Goal: Information Seeking & Learning: Learn about a topic

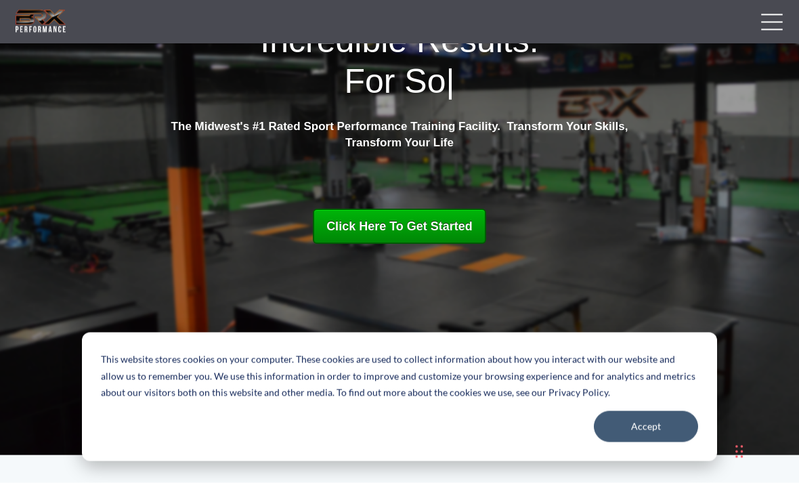
scroll to position [152, 0]
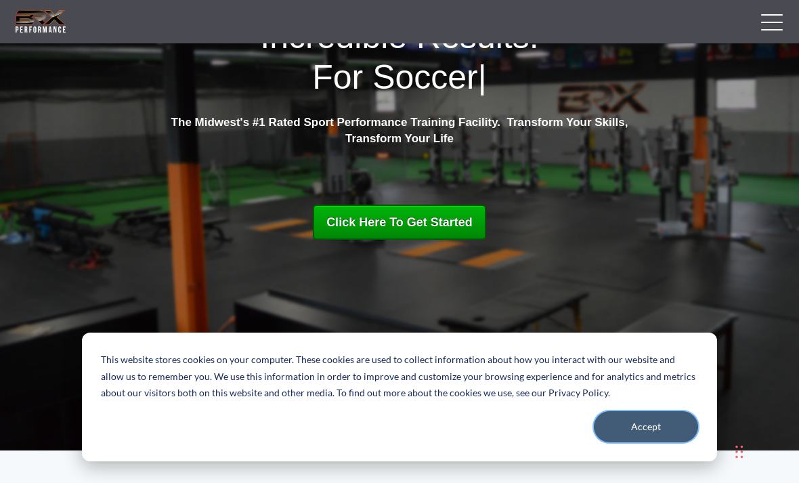
click at [646, 442] on button "Accept" at bounding box center [646, 426] width 104 height 31
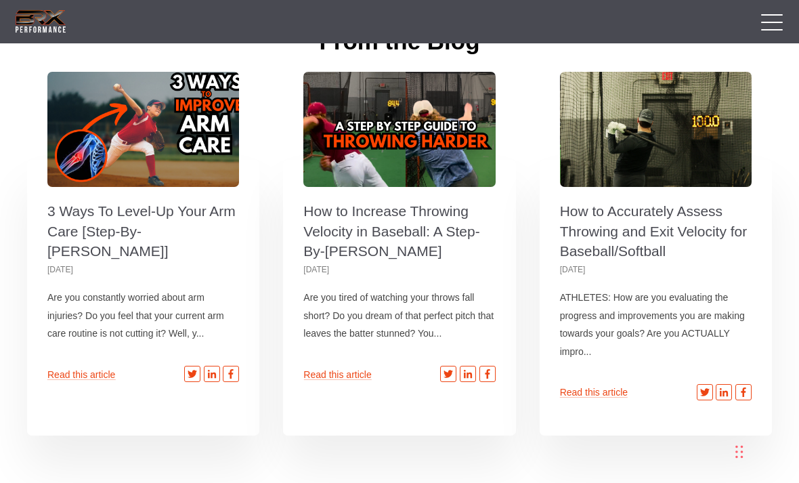
scroll to position [4037, 0]
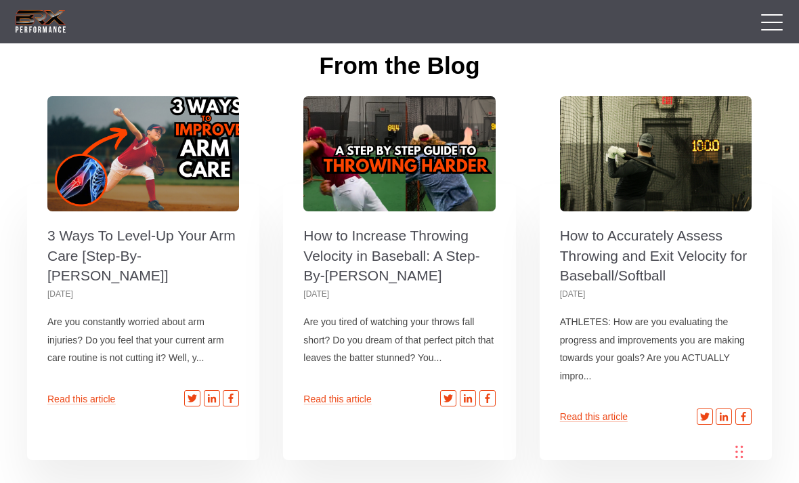
click at [404, 176] on span "How to Increase Throwing Velocity in Baseball: A Step-By-Step Guide" at bounding box center [400, 153] width 192 height 115
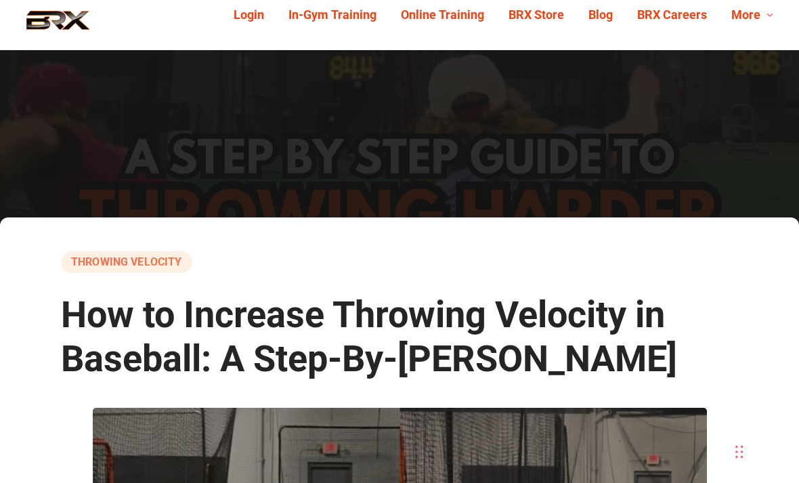
click at [463, 16] on link "Online Training" at bounding box center [443, 15] width 108 height 21
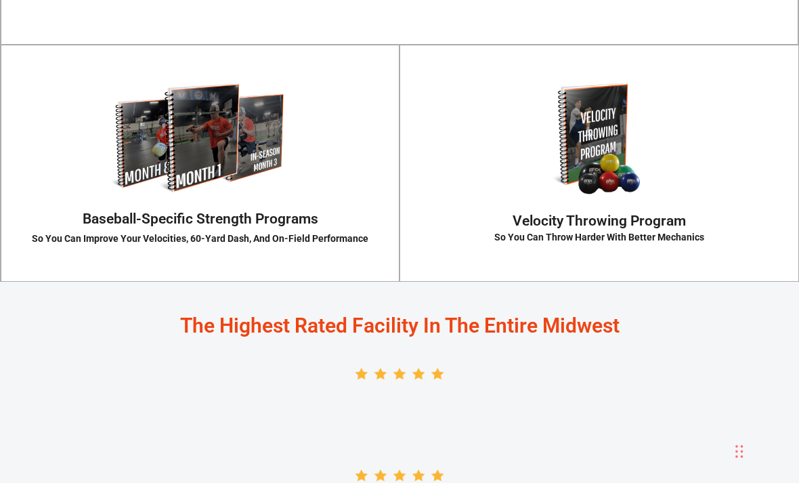
scroll to position [2202, 0]
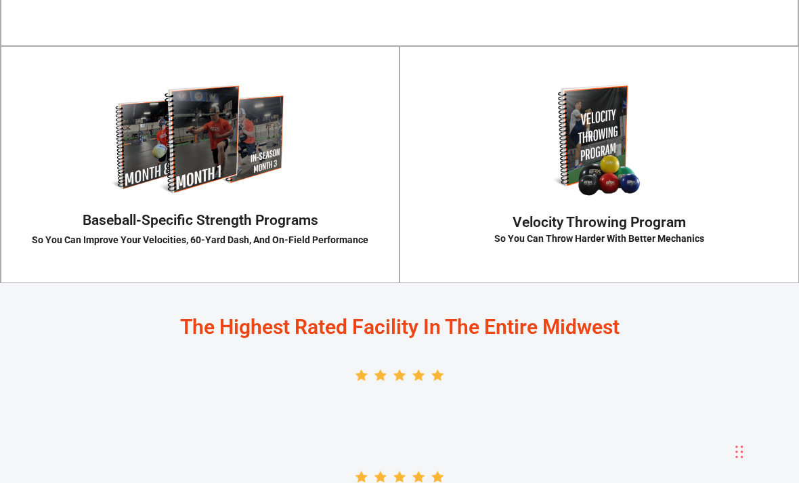
click at [663, 212] on div "Velocity Throwing Program So You Can Throw Harder With Better Mechanics VELOCIT…" at bounding box center [600, 164] width 400 height 237
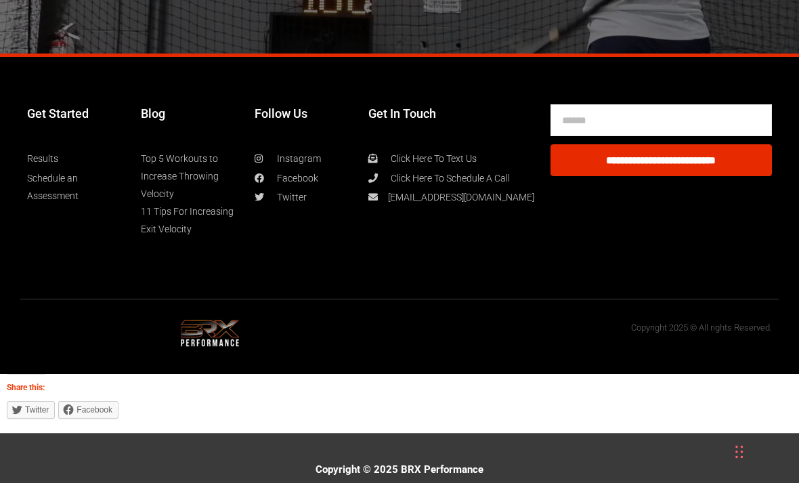
scroll to position [7502, 0]
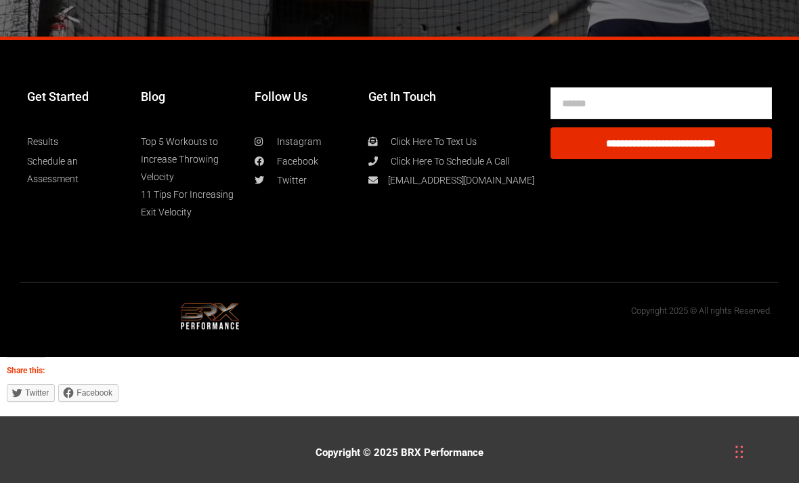
click at [164, 186] on link "Top 5 Workouts to Increase Throwing Velocity" at bounding box center [191, 159] width 100 height 53
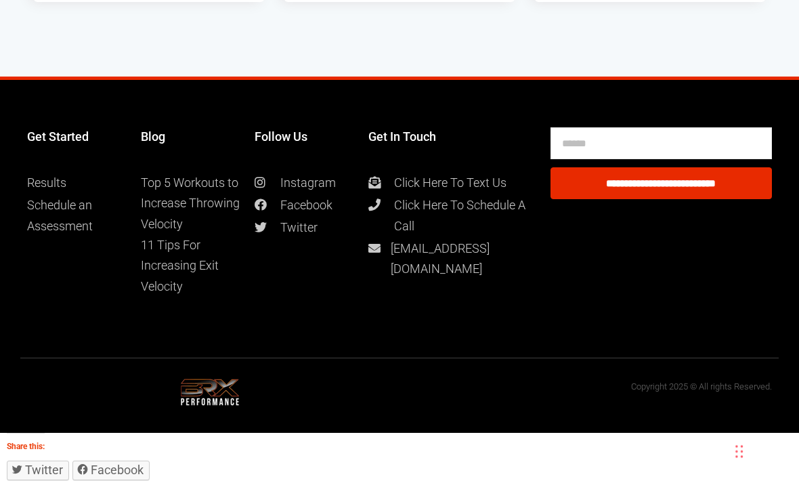
scroll to position [7594, 0]
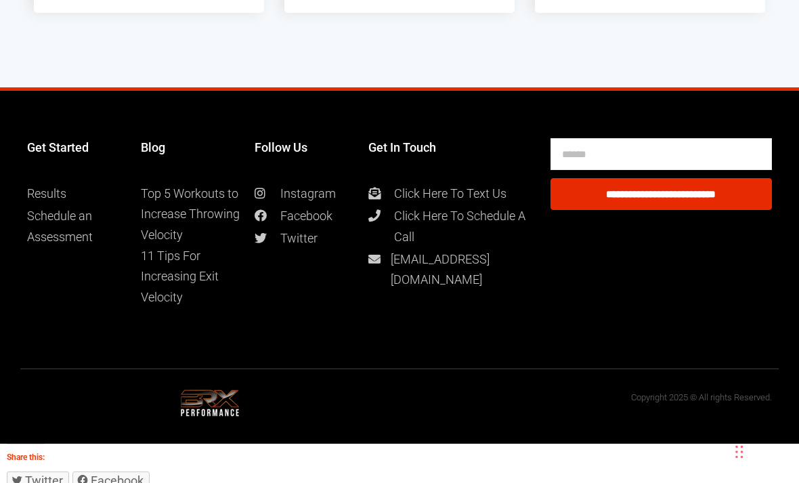
click at [179, 272] on link "11 Tips For Increasing Exit Velocity" at bounding box center [191, 277] width 100 height 62
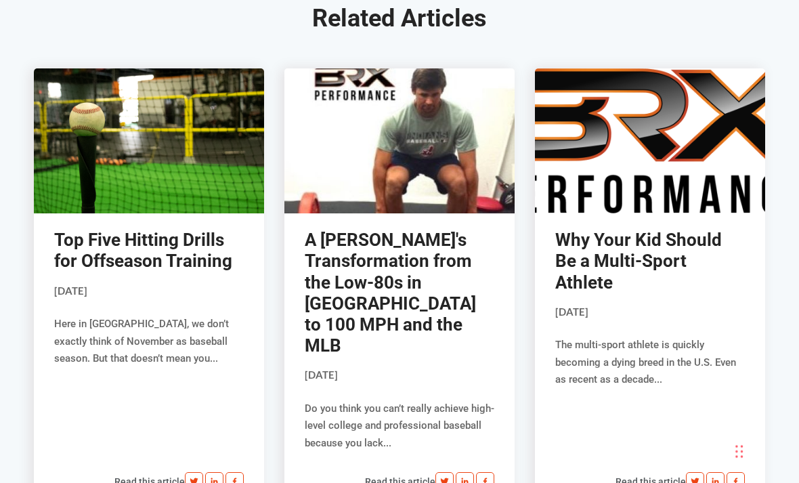
scroll to position [9065, 0]
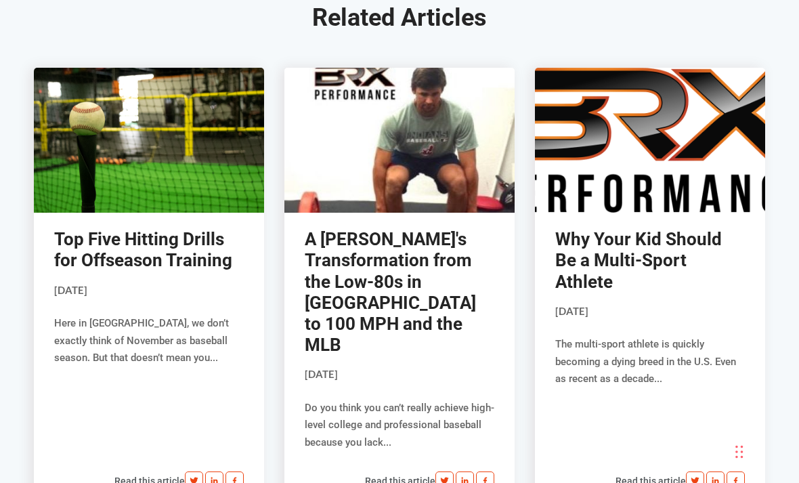
click at [168, 231] on link "Top Five Hitting Drills for Offseason Training" at bounding box center [143, 249] width 178 height 41
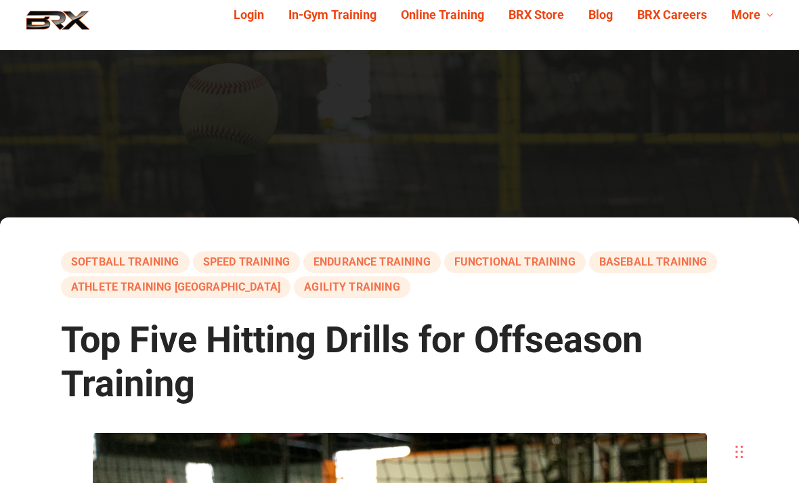
click at [542, 18] on link "BRX Store" at bounding box center [537, 15] width 80 height 21
